Goal: Navigation & Orientation: Find specific page/section

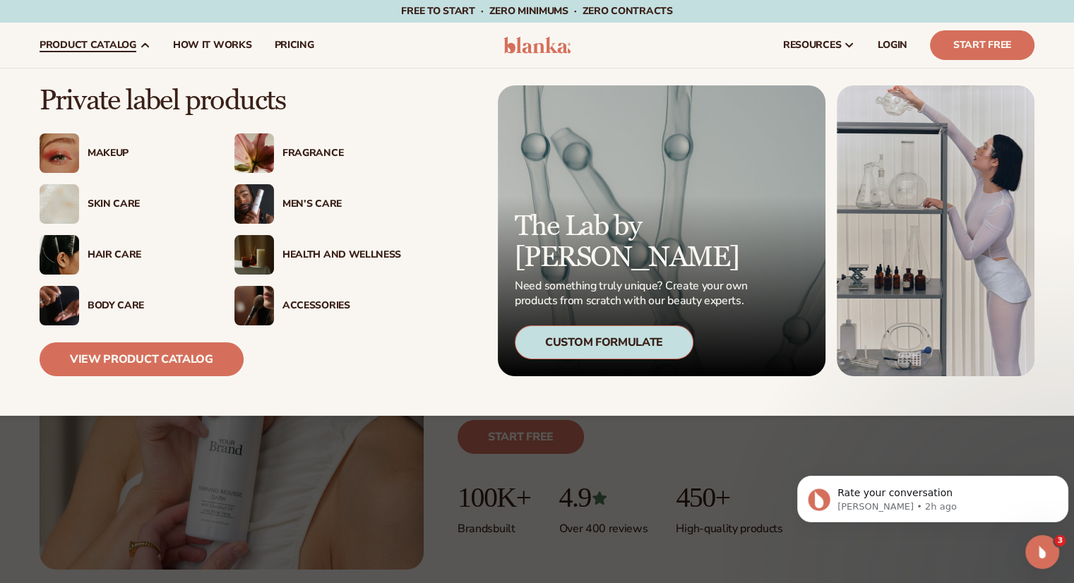
click at [261, 156] on img at bounding box center [255, 154] width 40 height 40
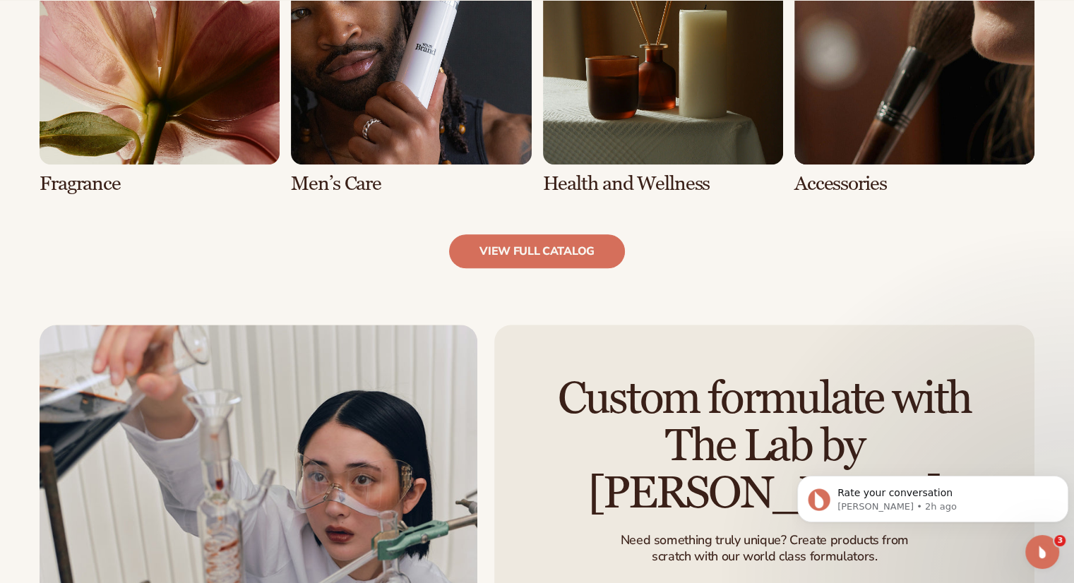
scroll to position [1435, 0]
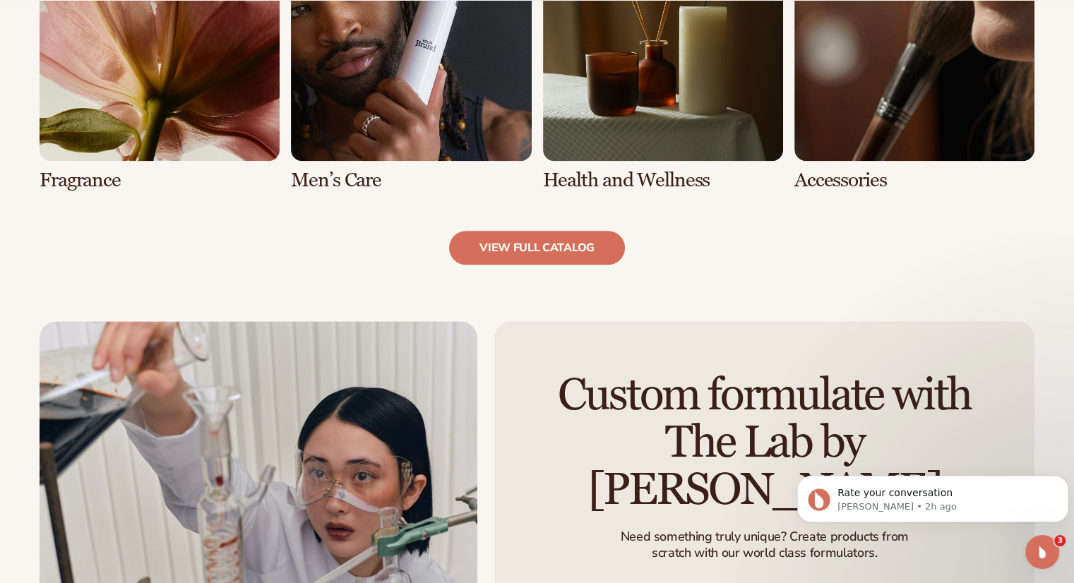
drag, startPoint x: 1084, startPoint y: 69, endPoint x: 1084, endPoint y: 326, distance: 256.4
click at [538, 244] on link "view full catalog" at bounding box center [537, 248] width 176 height 34
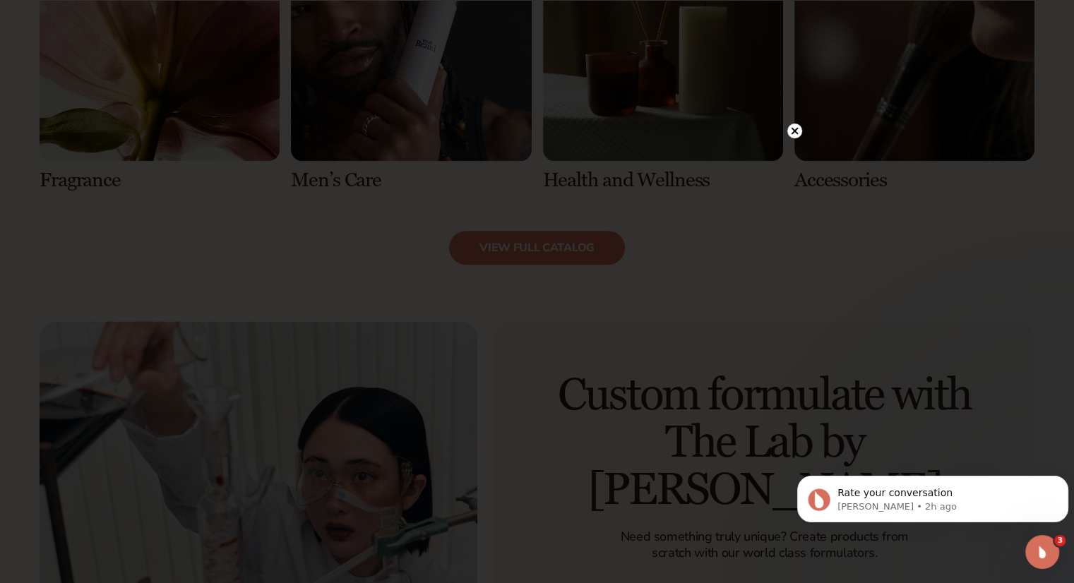
click at [791, 129] on circle at bounding box center [795, 131] width 15 height 15
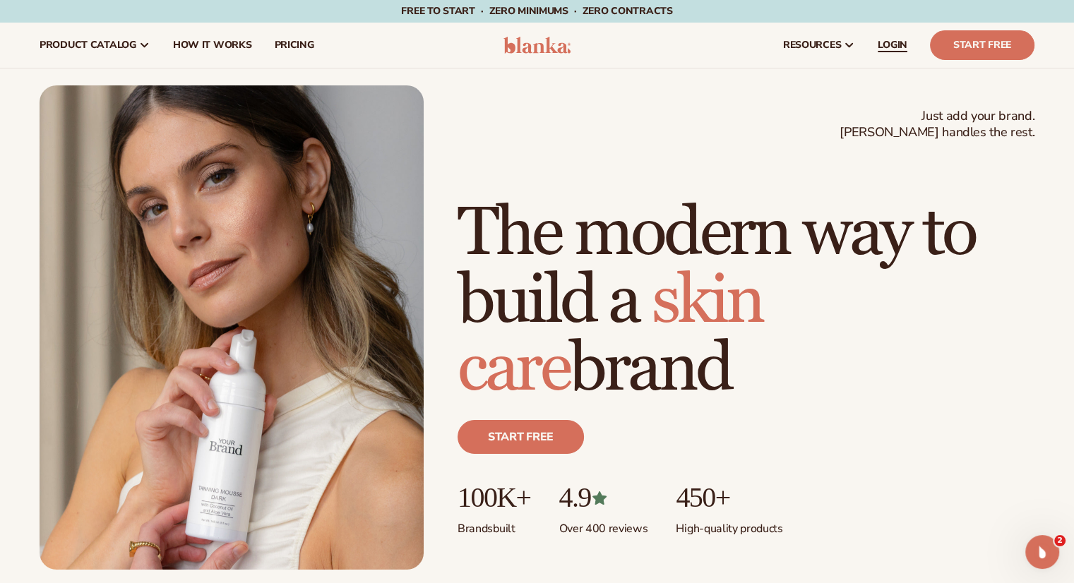
click at [902, 41] on span "LOGIN" at bounding box center [893, 45] width 30 height 11
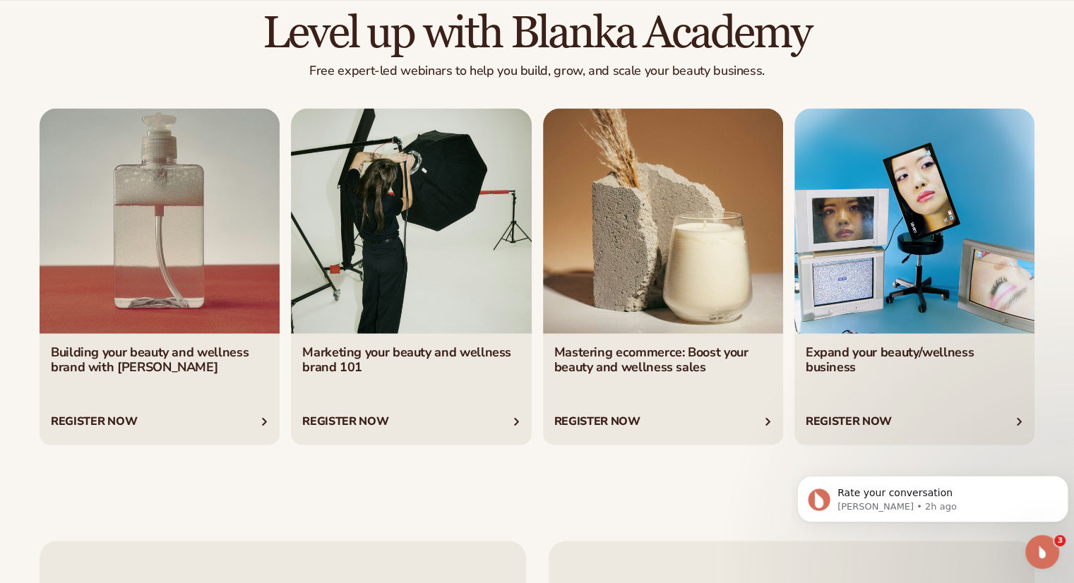
scroll to position [2464, 0]
